Goal: Information Seeking & Learning: Learn about a topic

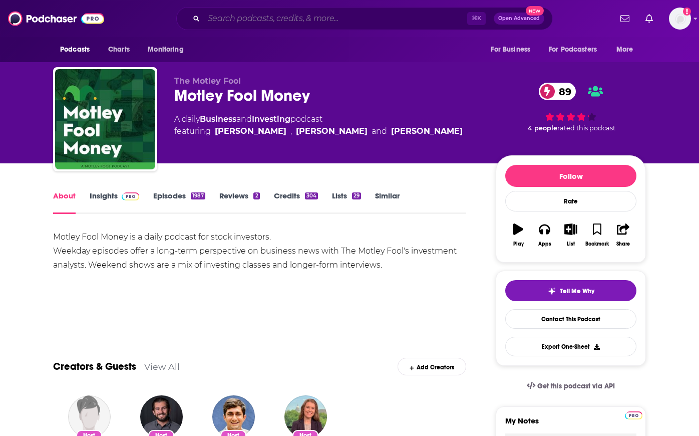
click at [307, 19] on input "Search podcasts, credits, & more..." at bounding box center [336, 19] width 264 height 16
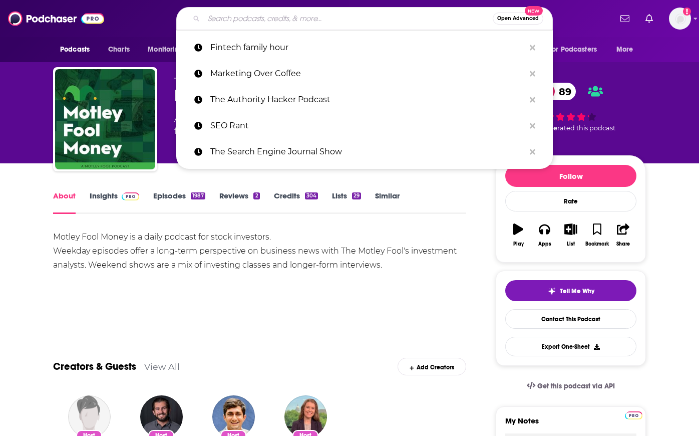
paste input "Customer Experience Superheroes"
type input "Customer Experience Superheroes"
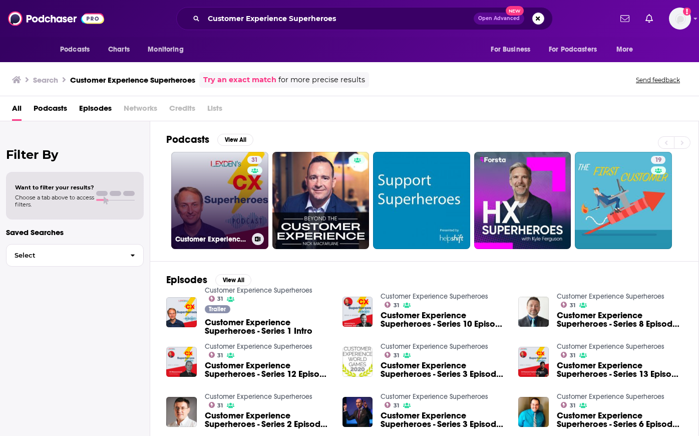
click at [217, 217] on link "31 Customer Experience Superheroes" at bounding box center [219, 200] width 97 height 97
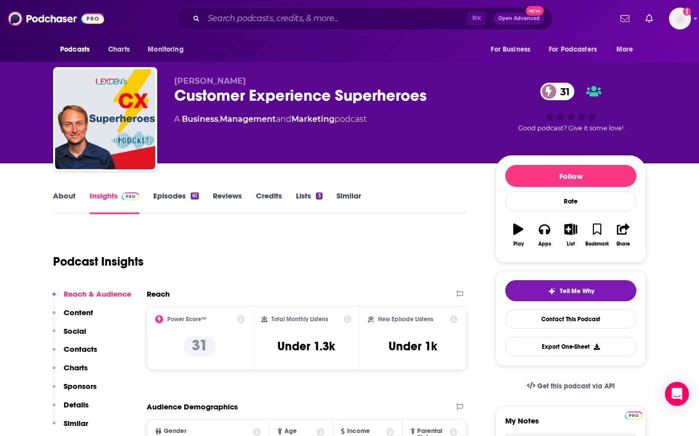
click at [66, 193] on link "About" at bounding box center [64, 202] width 23 height 23
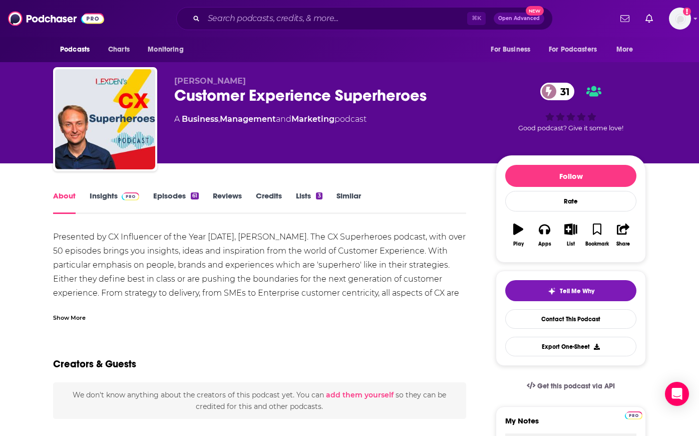
click at [70, 318] on div "Show More" at bounding box center [69, 317] width 33 height 10
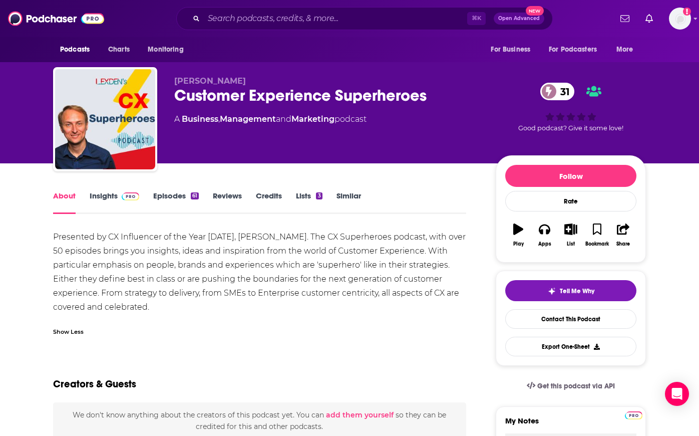
drag, startPoint x: 56, startPoint y: 235, endPoint x: 158, endPoint y: 287, distance: 114.5
click at [157, 287] on div "Presented by CX Influencer of the Year [DATE], [PERSON_NAME]. The CX Superheroe…" at bounding box center [259, 272] width 413 height 84
drag, startPoint x: 152, startPoint y: 306, endPoint x: 43, endPoint y: 239, distance: 128.2
copy div "Presented by CX Influencer of the Year [DATE], [PERSON_NAME]. The CX Superheroe…"
